Goal: Navigation & Orientation: Find specific page/section

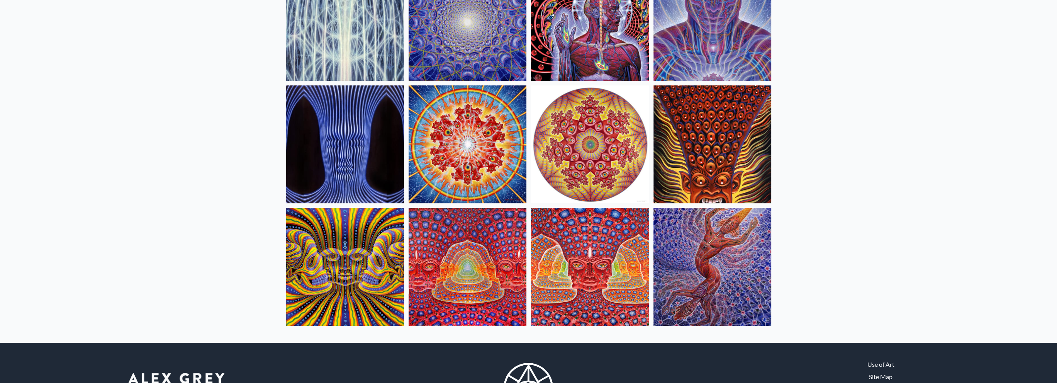
scroll to position [295, 0]
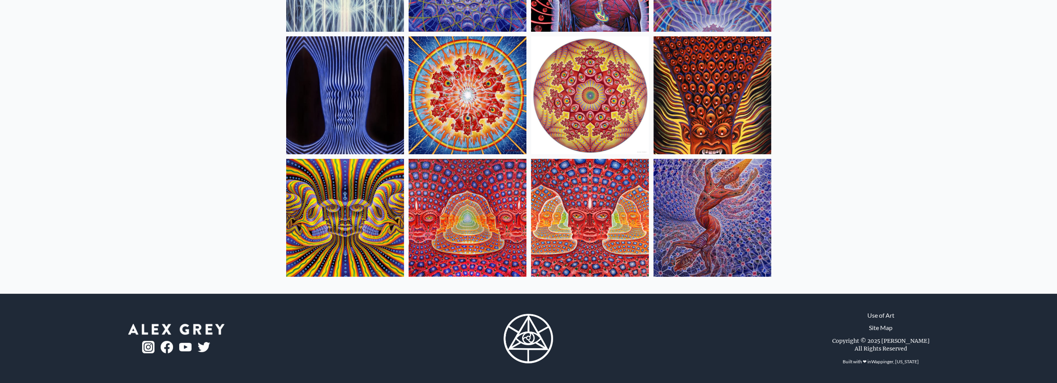
click at [167, 181] on div "Home · Art · Tool Anatomical Drawings" at bounding box center [528, 11] width 1057 height 563
click at [595, 226] on img at bounding box center [590, 218] width 118 height 118
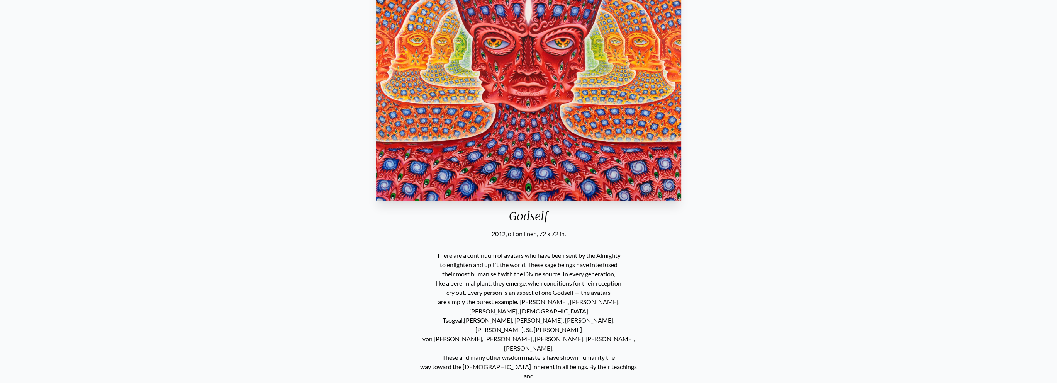
scroll to position [193, 0]
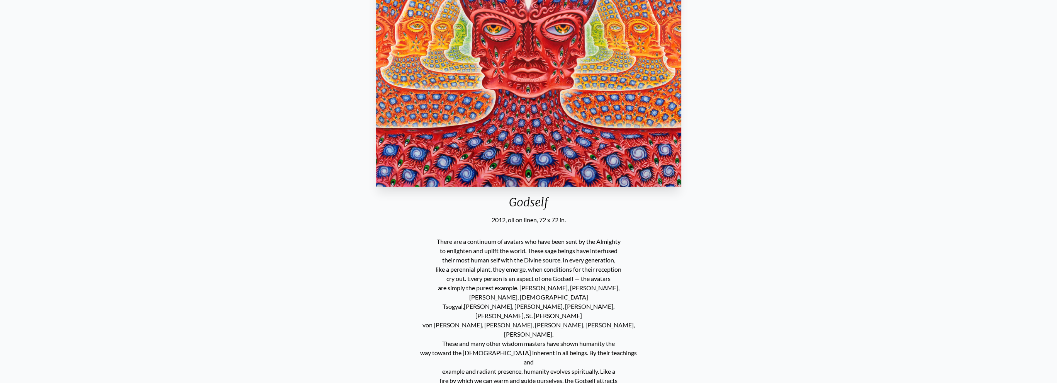
drag, startPoint x: 0, startPoint y: 0, endPoint x: 320, endPoint y: 171, distance: 363.2
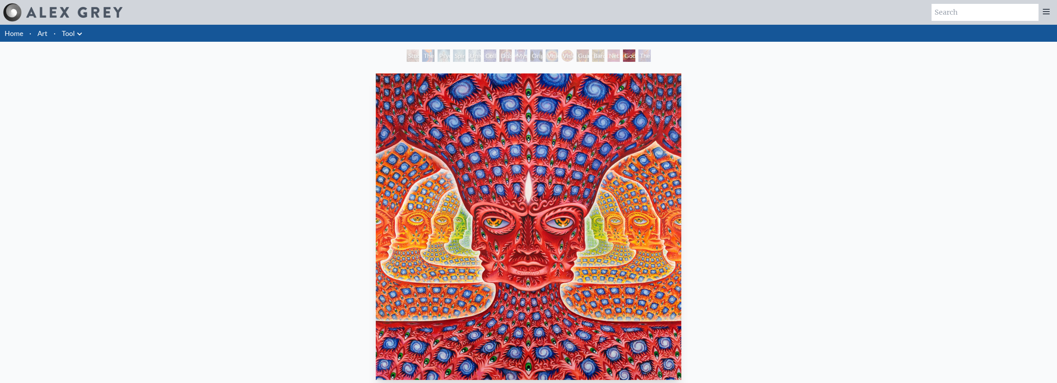
drag, startPoint x: 320, startPoint y: 171, endPoint x: 309, endPoint y: 165, distance: 12.8
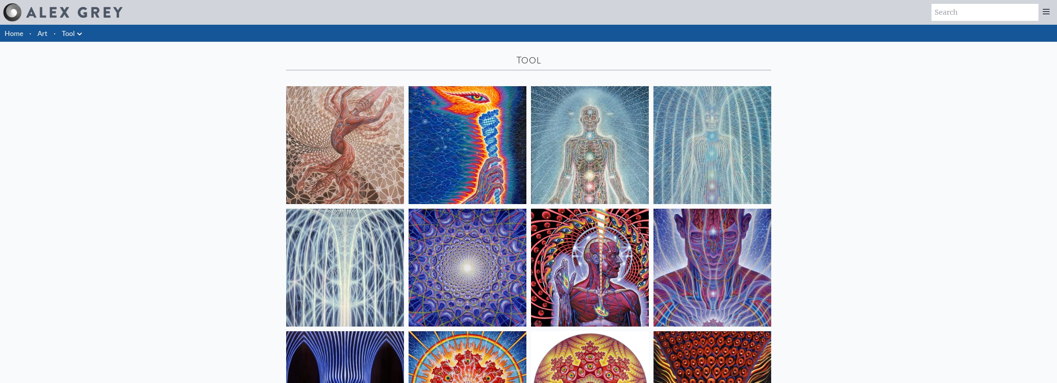
scroll to position [295, 0]
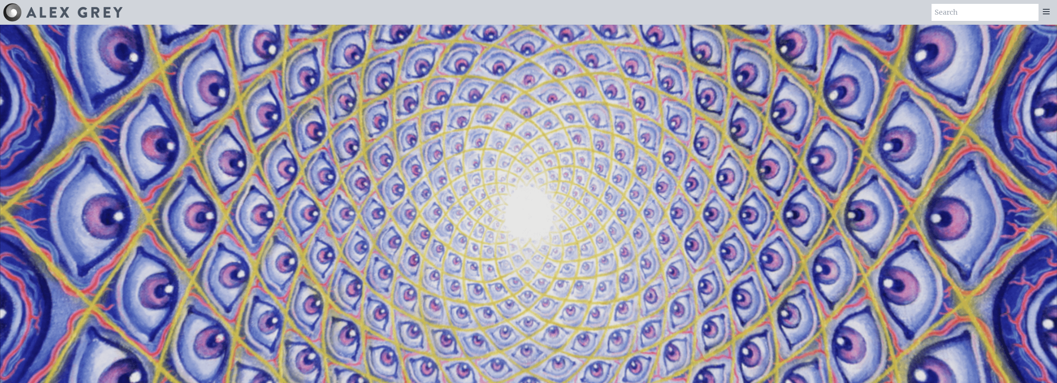
click at [1050, 10] on icon at bounding box center [1045, 11] width 9 height 9
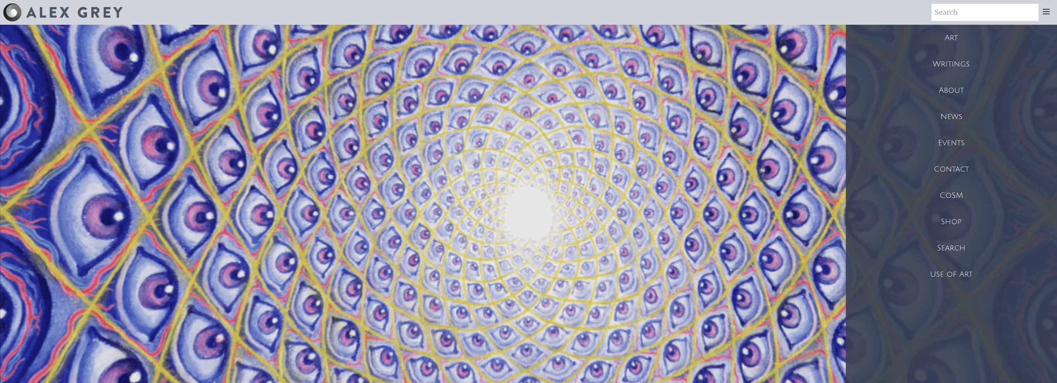
click at [958, 45] on div "Art" at bounding box center [951, 38] width 211 height 26
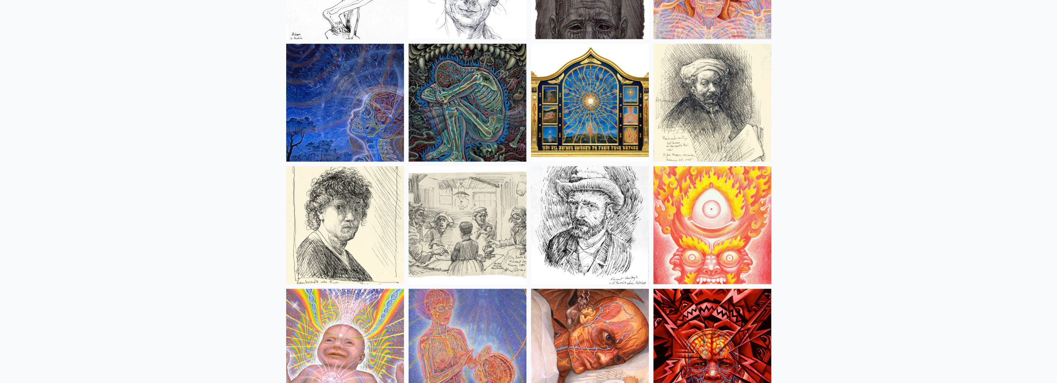
scroll to position [6410, 0]
